Goal: Information Seeking & Learning: Learn about a topic

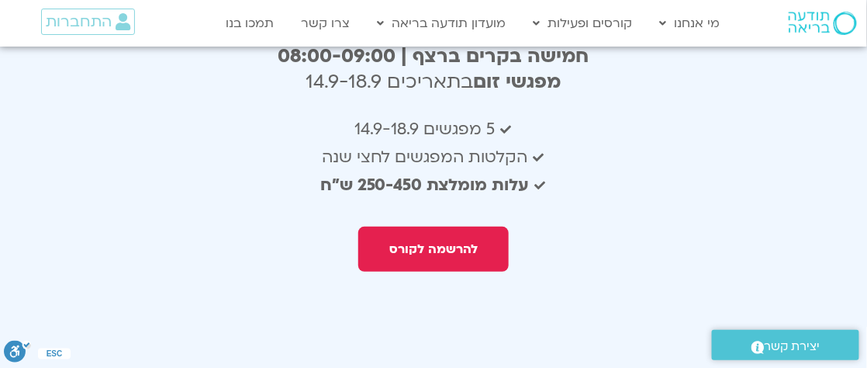
scroll to position [2559, 0]
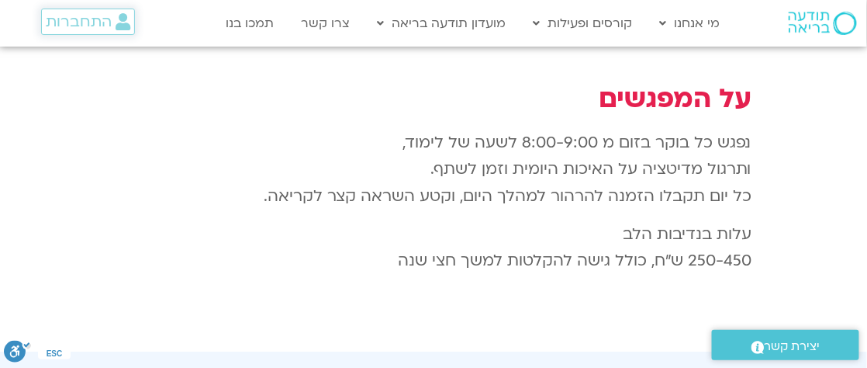
click at [91, 16] on span "התחברות" at bounding box center [79, 21] width 66 height 17
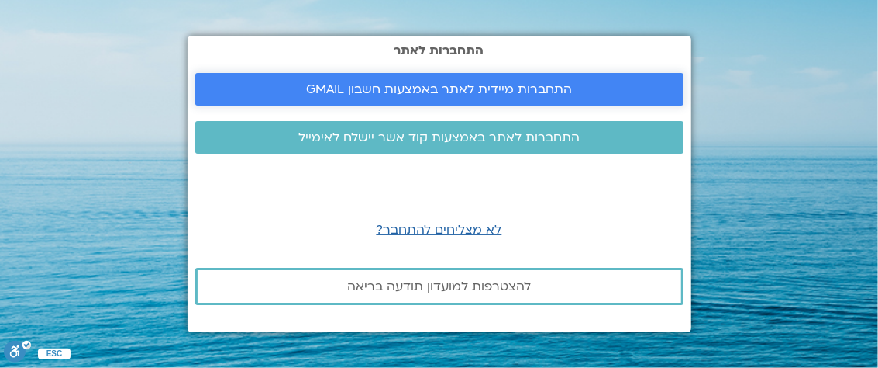
click at [403, 98] on link "התחברות מיידית לאתר באמצעות חשבון GMAIL" at bounding box center [439, 89] width 488 height 33
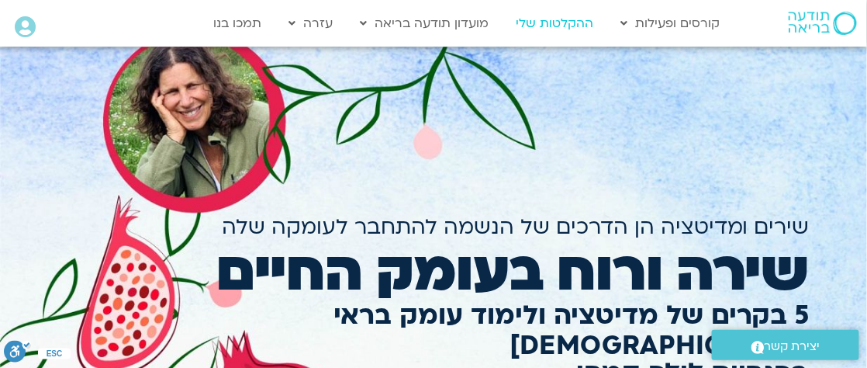
click at [578, 25] on link "ההקלטות שלי" at bounding box center [554, 23] width 93 height 29
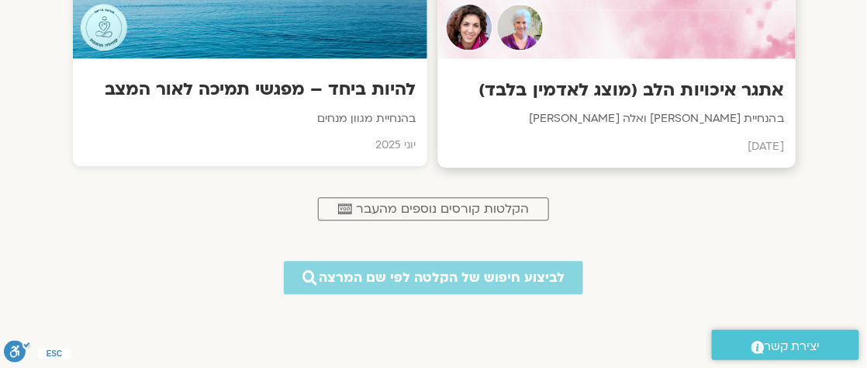
scroll to position [930, 0]
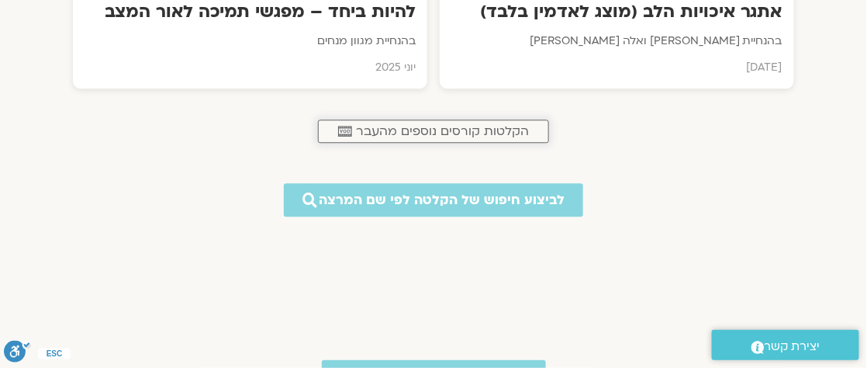
click at [507, 128] on span "הקלטות קורסים נוספים מהעבר" at bounding box center [442, 131] width 173 height 14
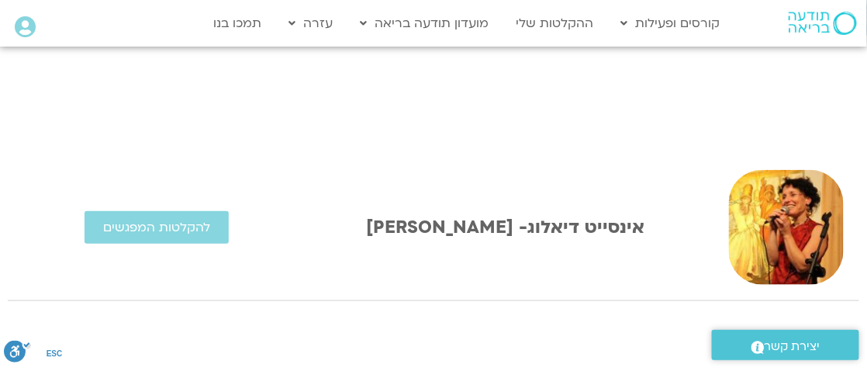
scroll to position [388, 0]
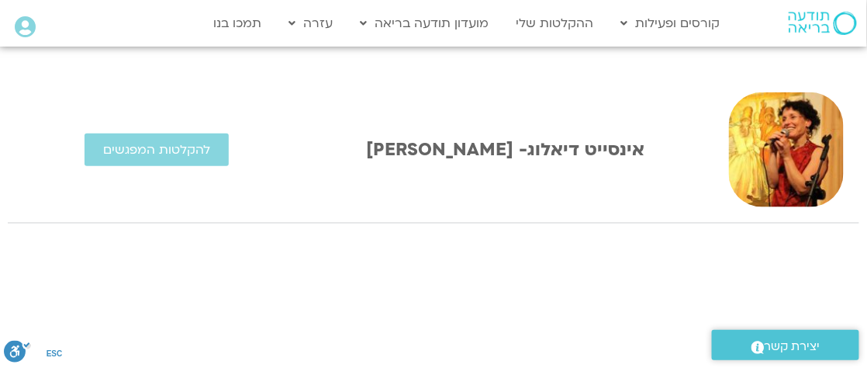
click at [762, 152] on img at bounding box center [786, 149] width 115 height 115
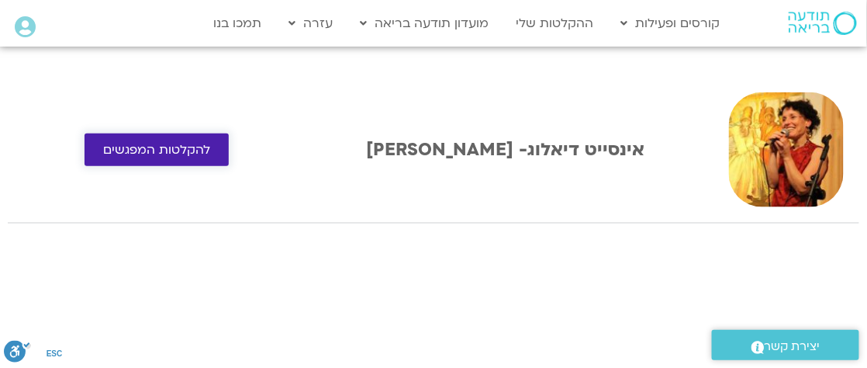
click at [186, 154] on span "להקלטות המפגשים" at bounding box center [156, 150] width 107 height 14
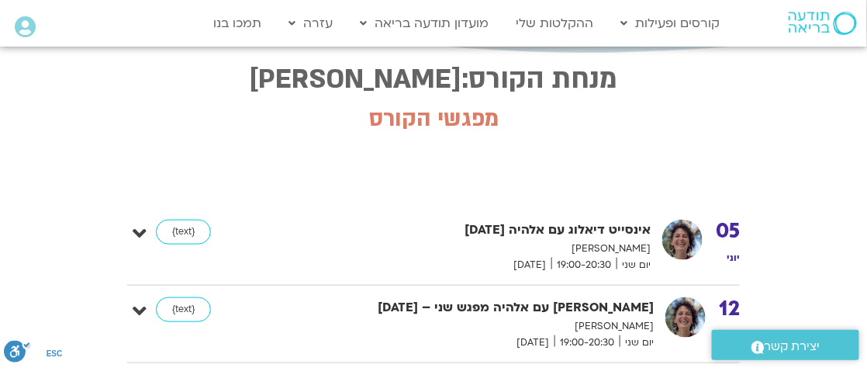
scroll to position [388, 0]
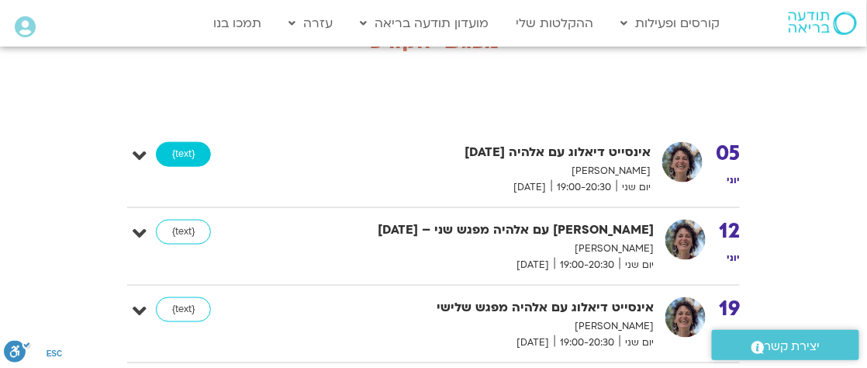
click at [177, 154] on link "{text}" at bounding box center [183, 154] width 55 height 25
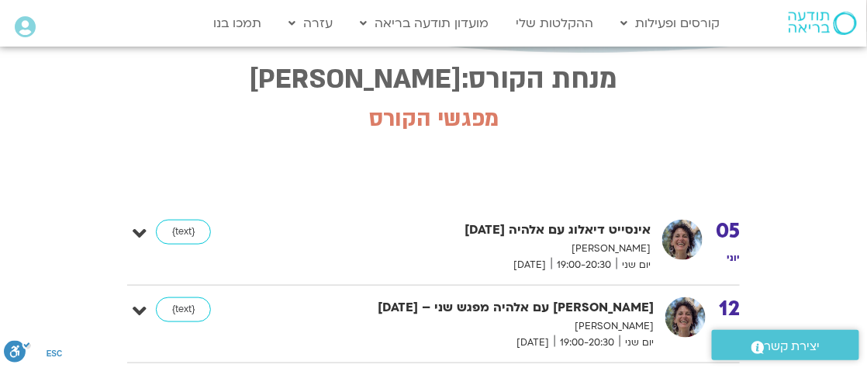
scroll to position [388, 0]
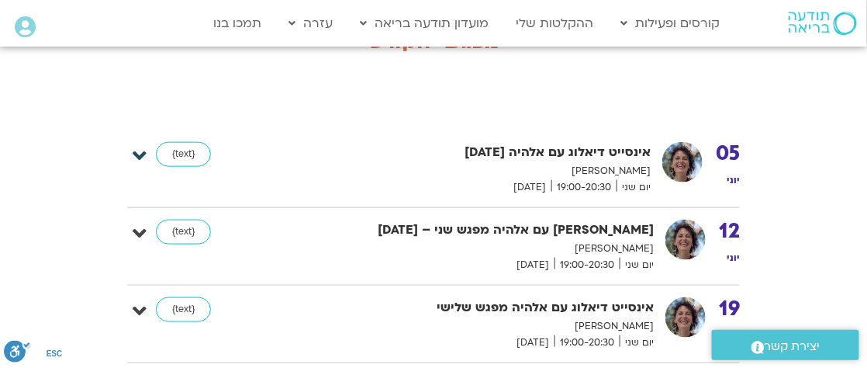
click at [138, 161] on icon at bounding box center [140, 156] width 14 height 22
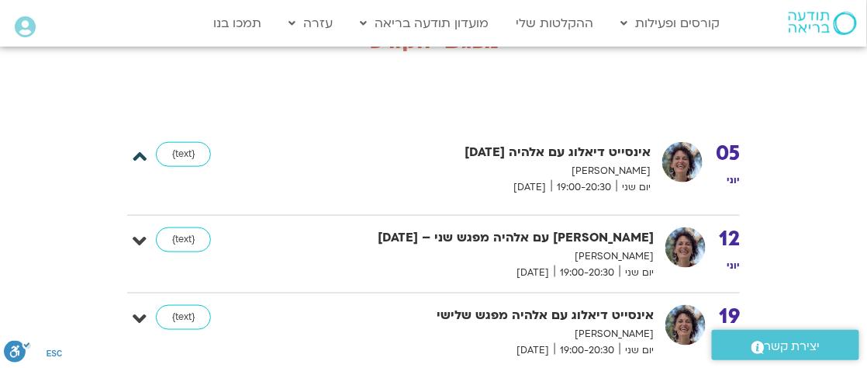
click at [138, 161] on icon at bounding box center [140, 156] width 14 height 22
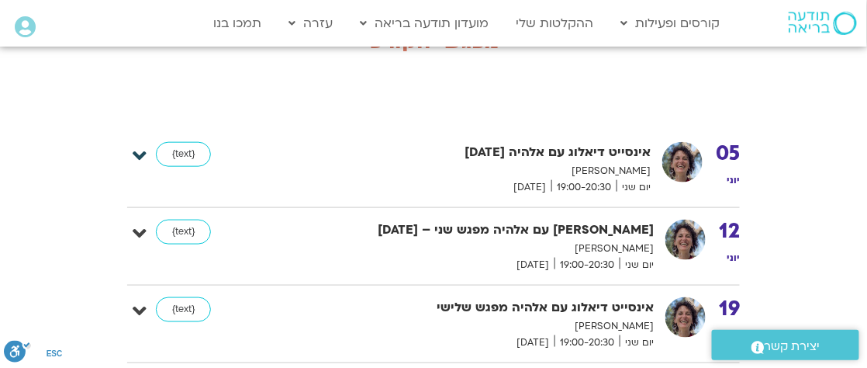
scroll to position [233, 0]
